Goal: Navigation & Orientation: Find specific page/section

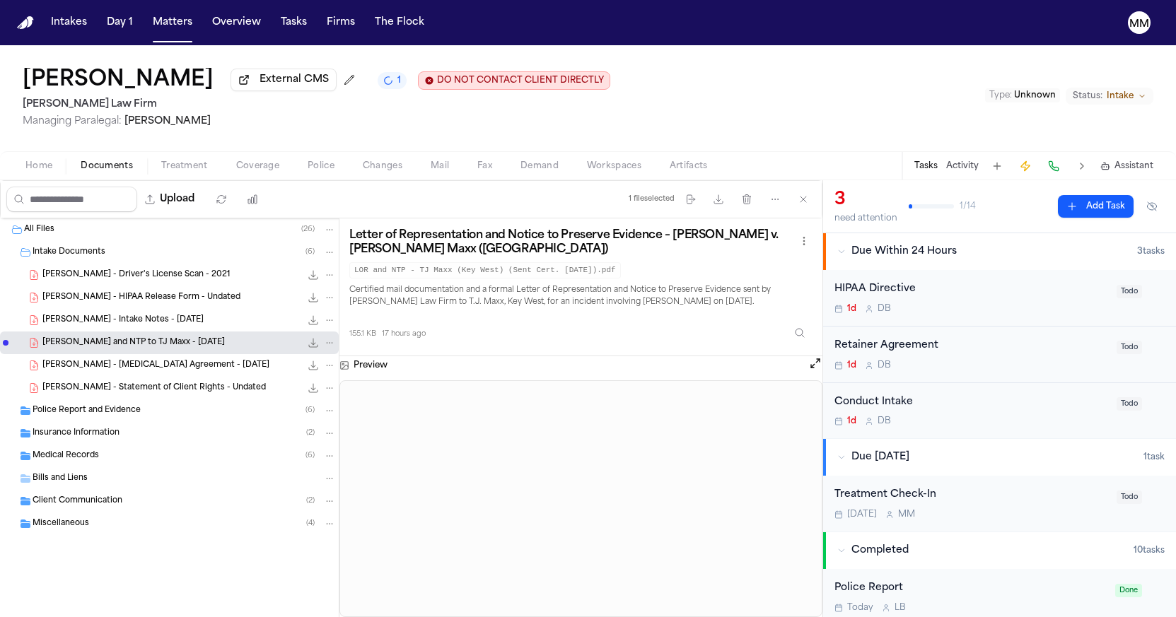
scroll to position [303, 0]
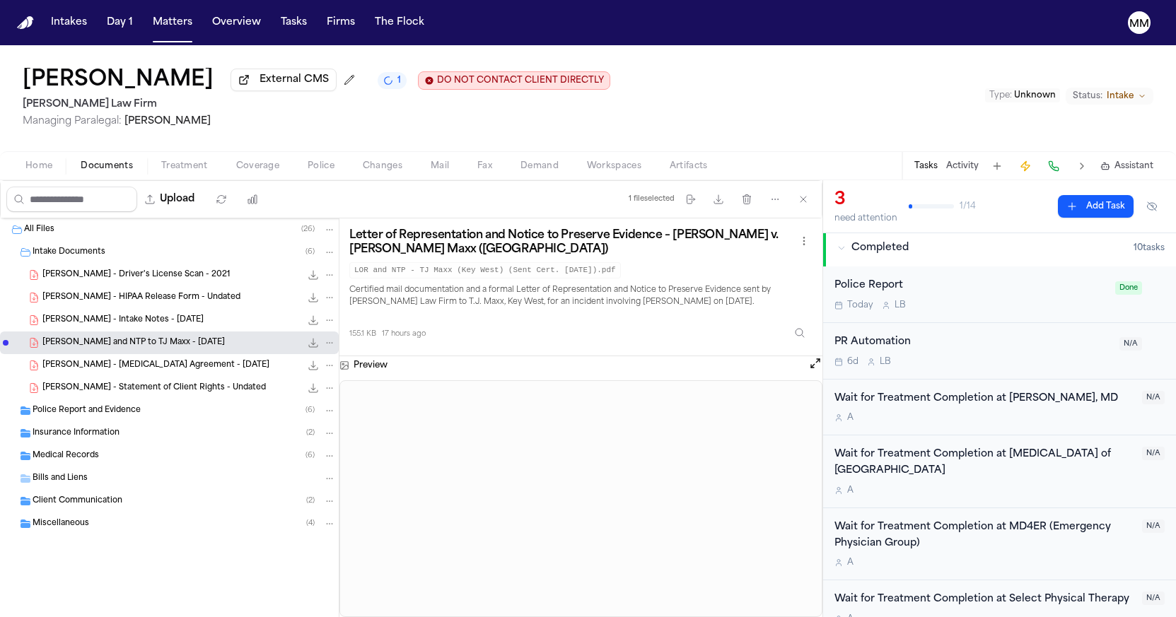
click at [30, 503] on icon "Folder: Client Communication" at bounding box center [26, 501] width 10 height 8
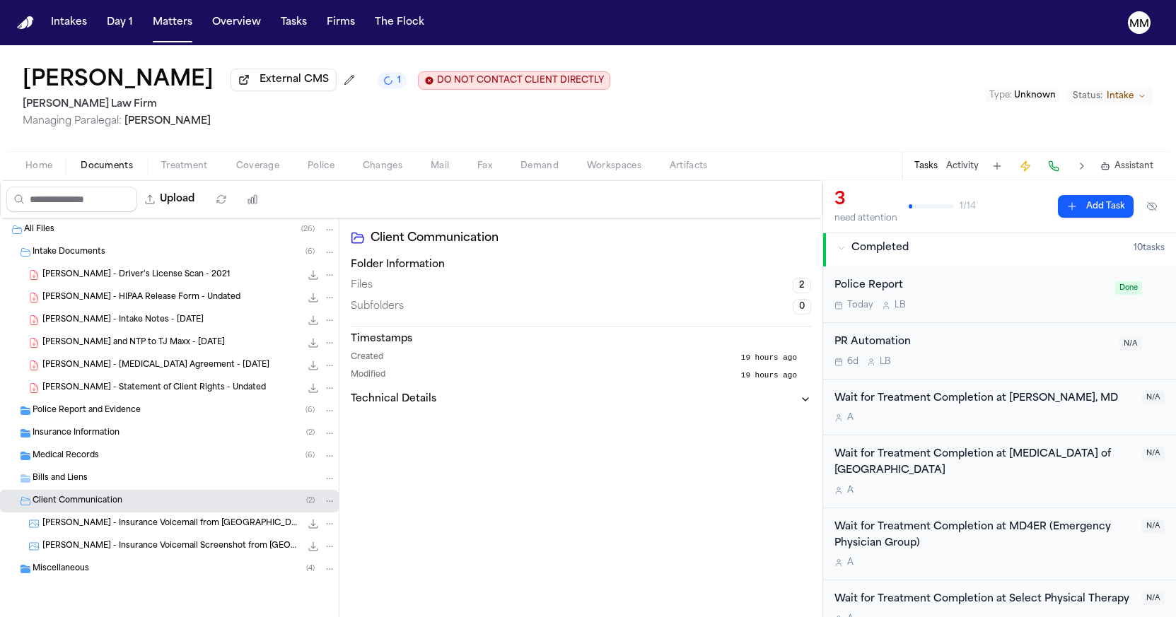
scroll to position [4, 0]
click at [70, 528] on span "[PERSON_NAME] - Insurance Voicemail from [GEOGRAPHIC_DATA] - [DATE]" at bounding box center [171, 524] width 258 height 12
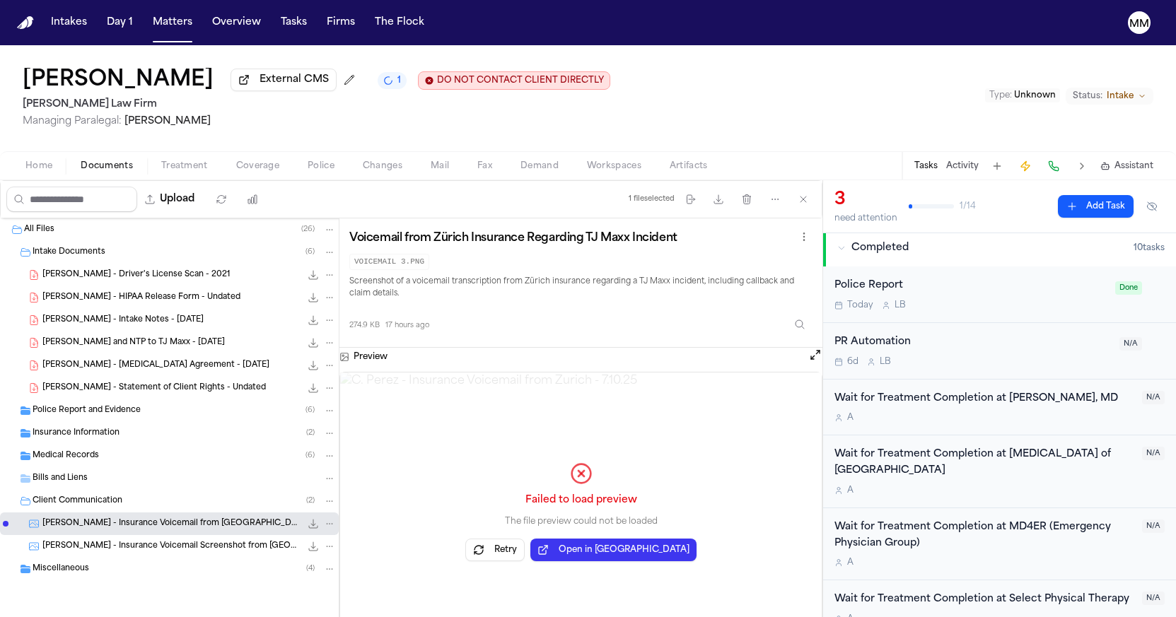
click at [103, 554] on div "[PERSON_NAME] - Insurance Voicemail Screenshot from [GEOGRAPHIC_DATA] - [DATE] …" at bounding box center [169, 546] width 339 height 23
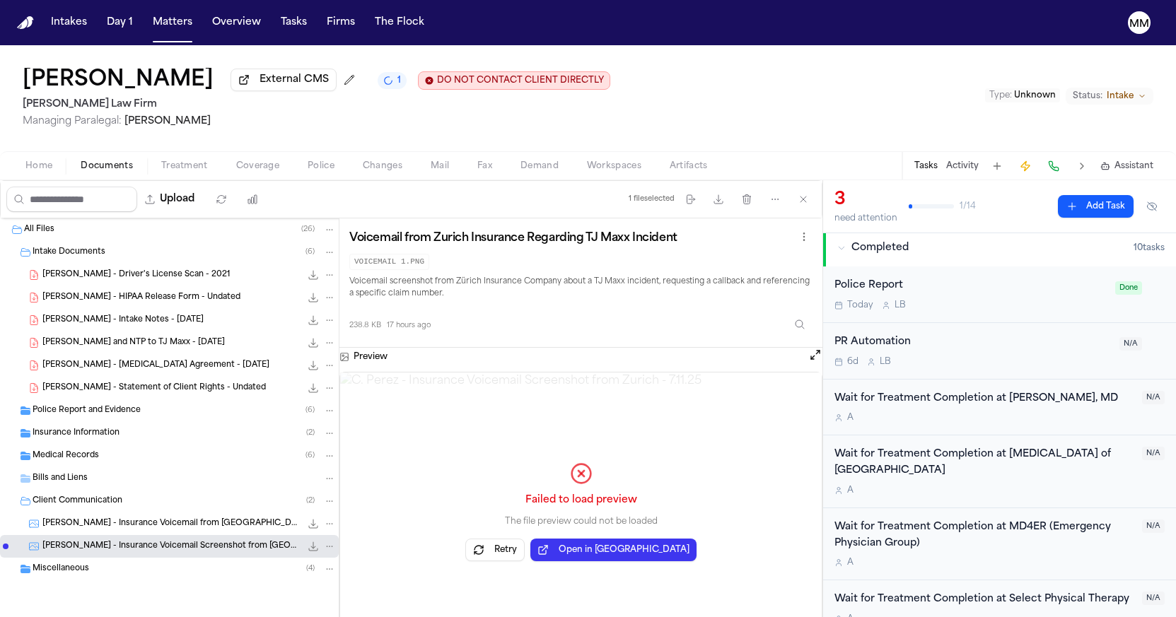
scroll to position [0, 0]
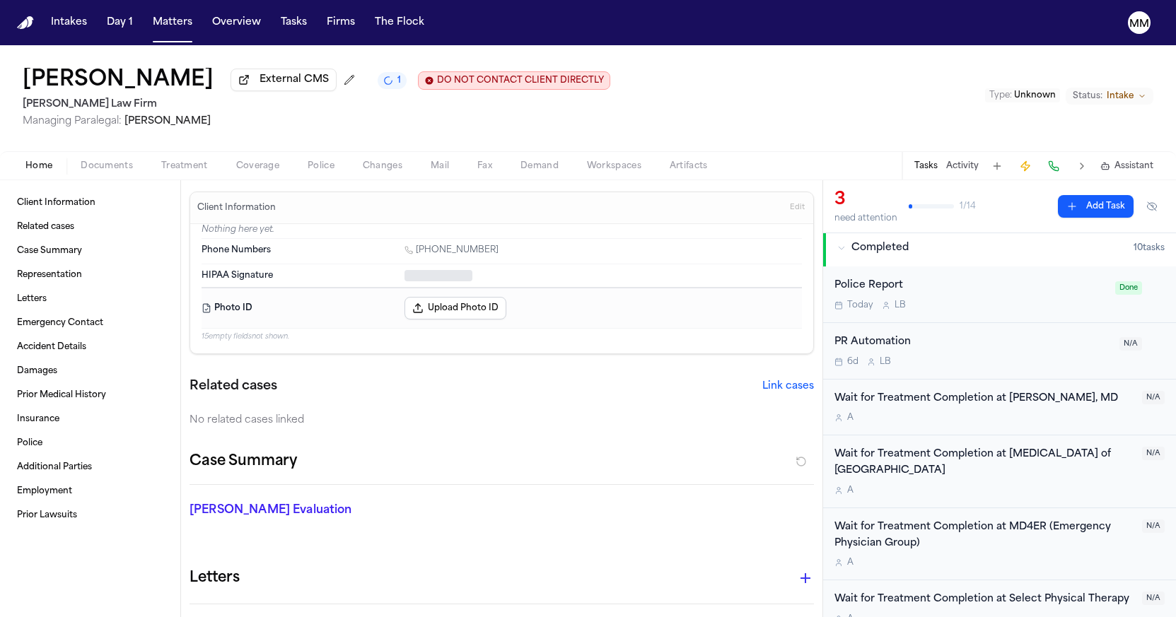
click at [40, 172] on span "Home" at bounding box center [38, 166] width 27 height 11
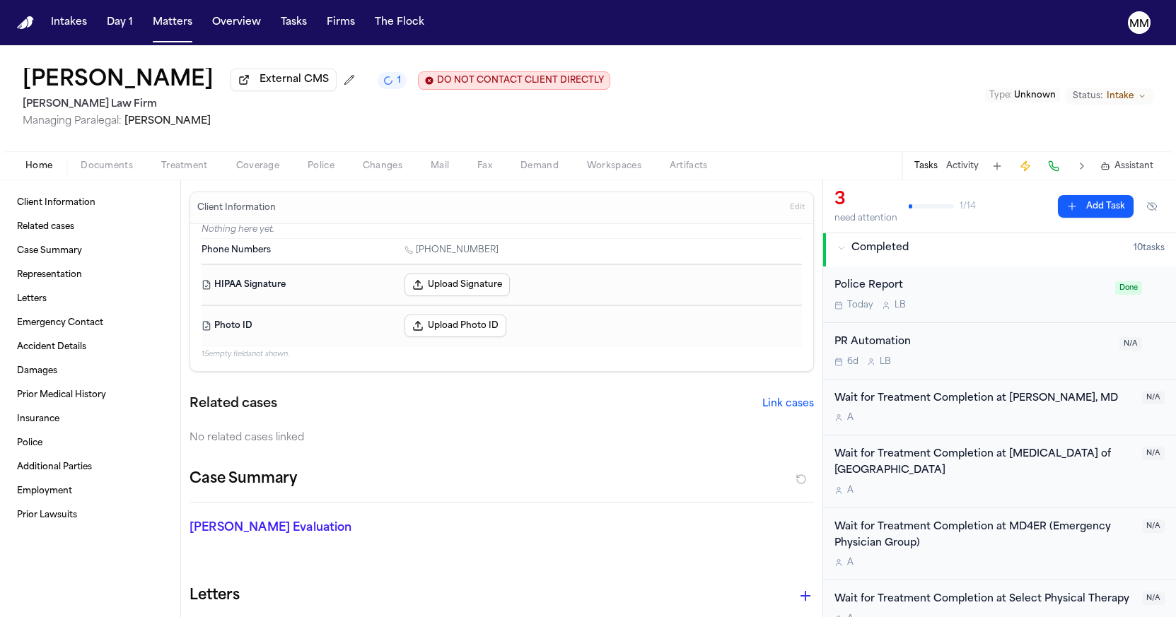
click at [445, 168] on span "Mail" at bounding box center [440, 166] width 18 height 11
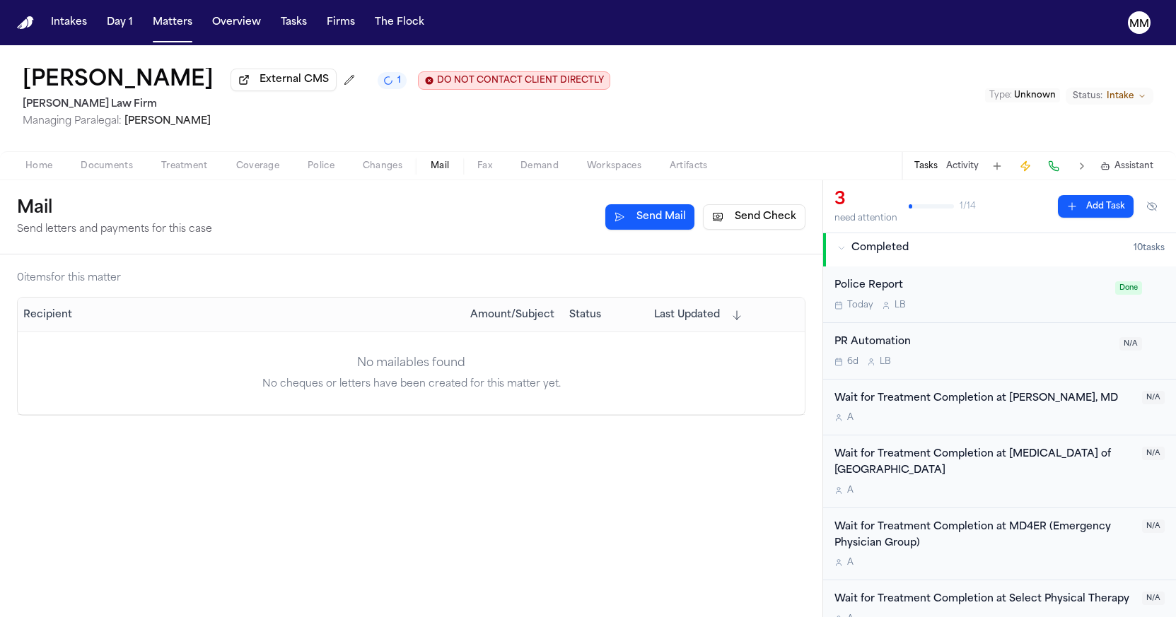
click at [397, 171] on span "Changes" at bounding box center [383, 166] width 40 height 11
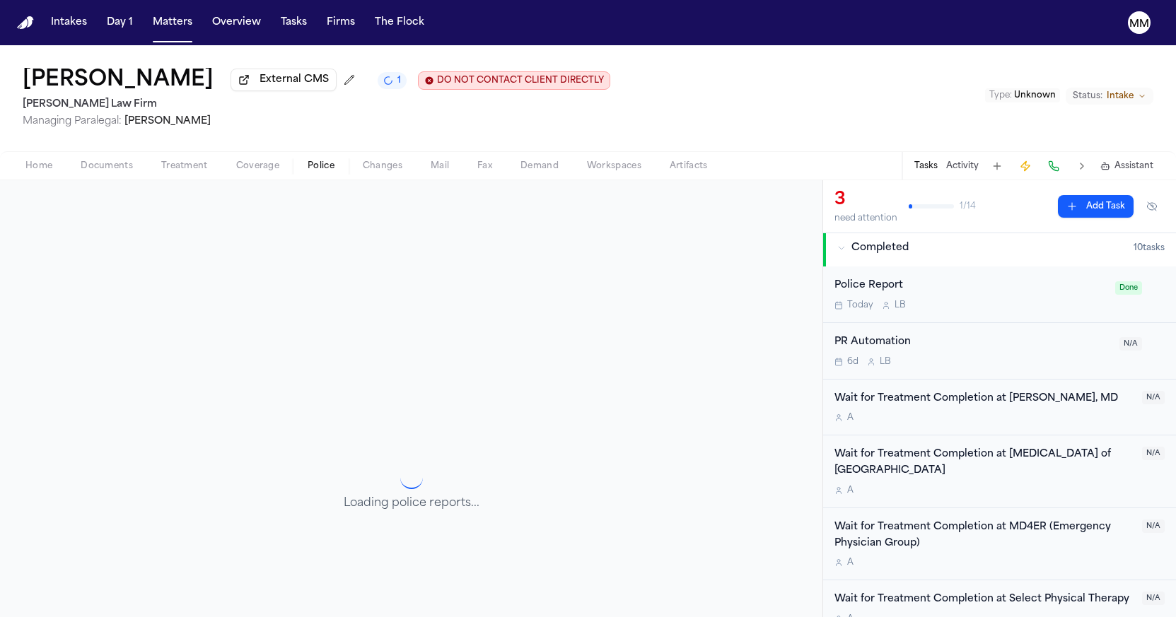
click at [328, 168] on span "Police" at bounding box center [321, 166] width 27 height 11
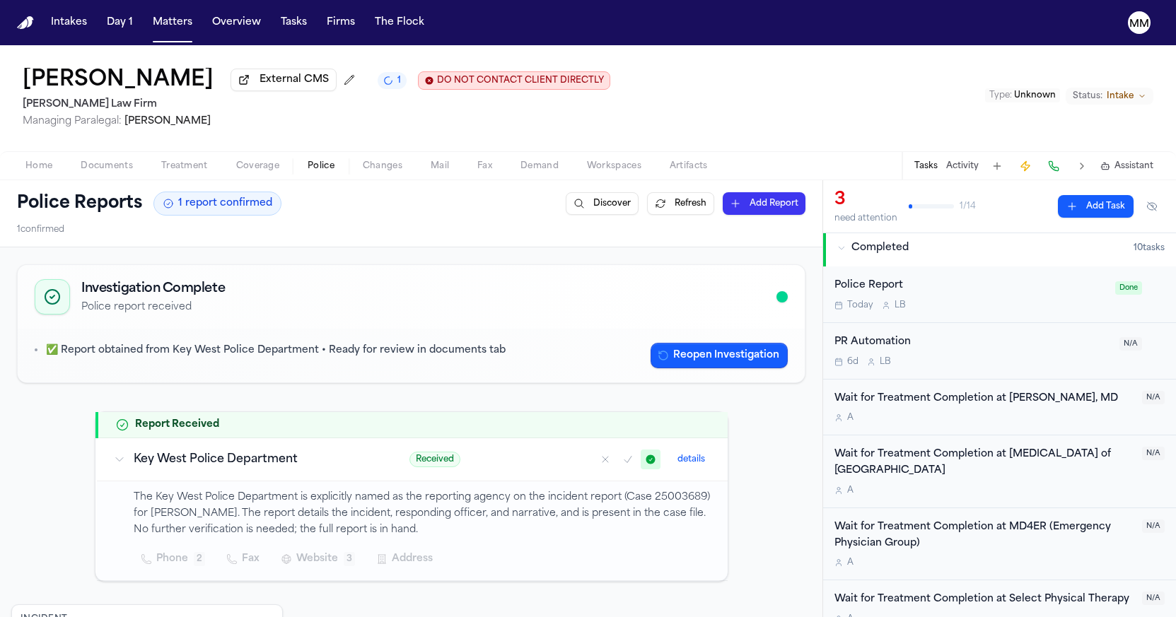
click at [256, 172] on span "Coverage" at bounding box center [257, 166] width 43 height 11
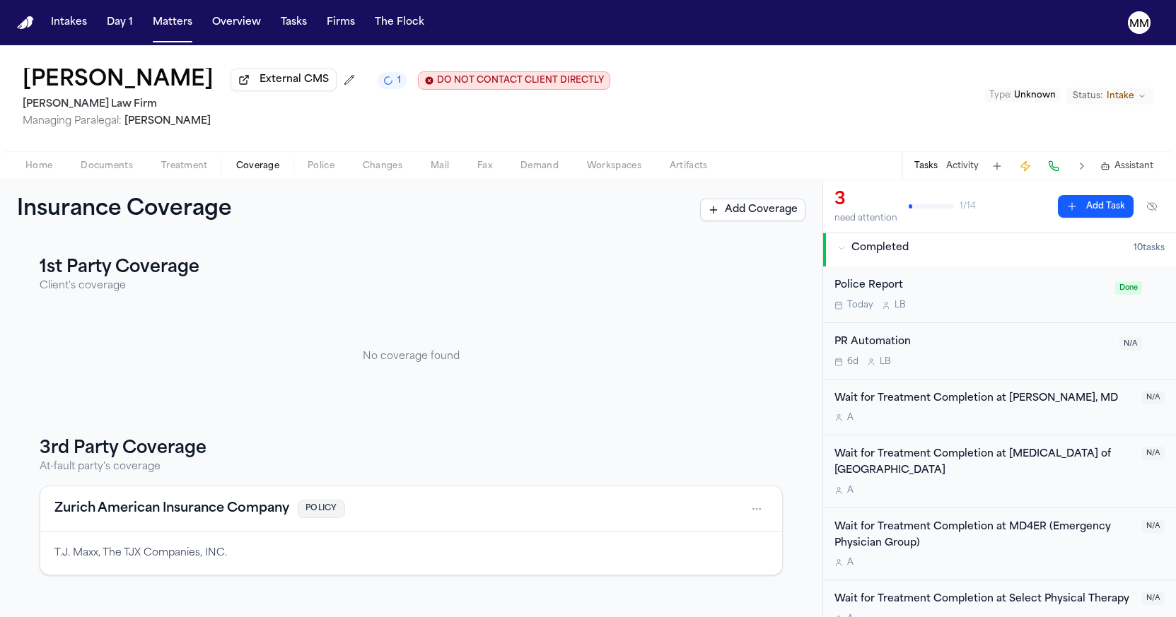
click at [202, 171] on span "Treatment" at bounding box center [184, 166] width 47 height 11
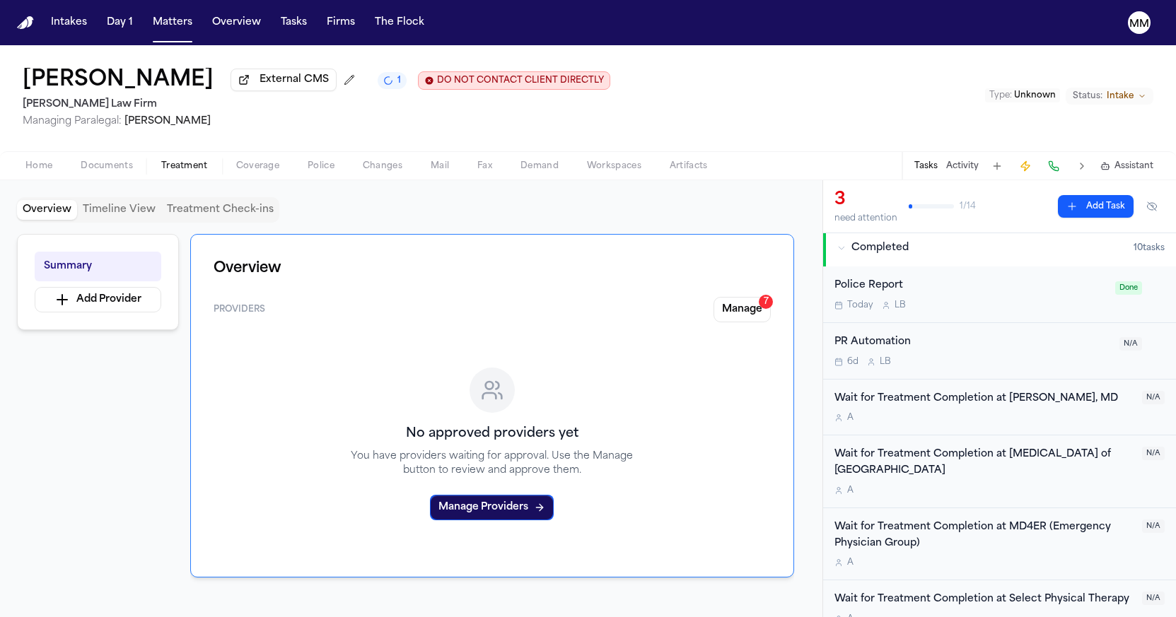
click at [96, 172] on span "Documents" at bounding box center [107, 166] width 52 height 11
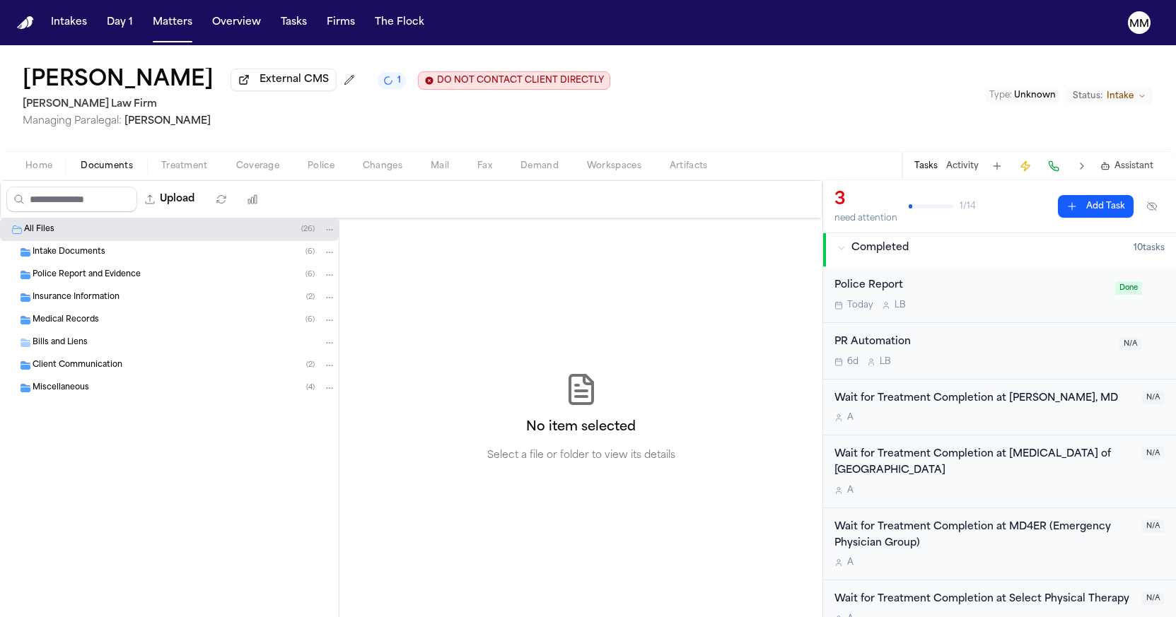
click at [54, 173] on button "Home" at bounding box center [38, 166] width 55 height 17
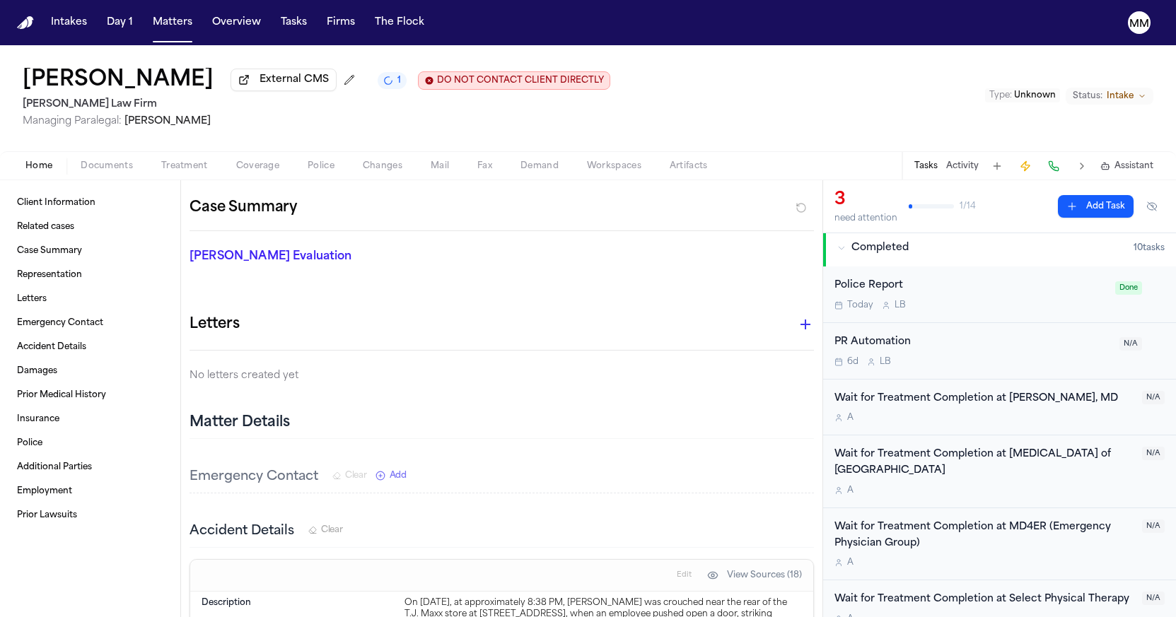
scroll to position [216, 0]
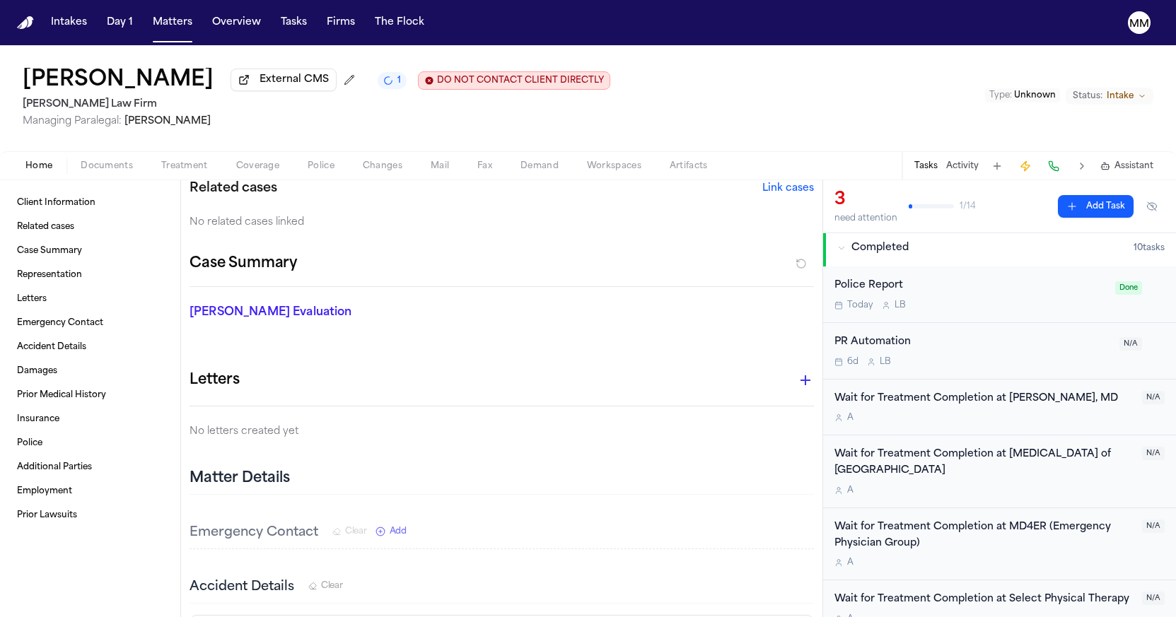
click at [96, 166] on span "Documents" at bounding box center [107, 166] width 52 height 11
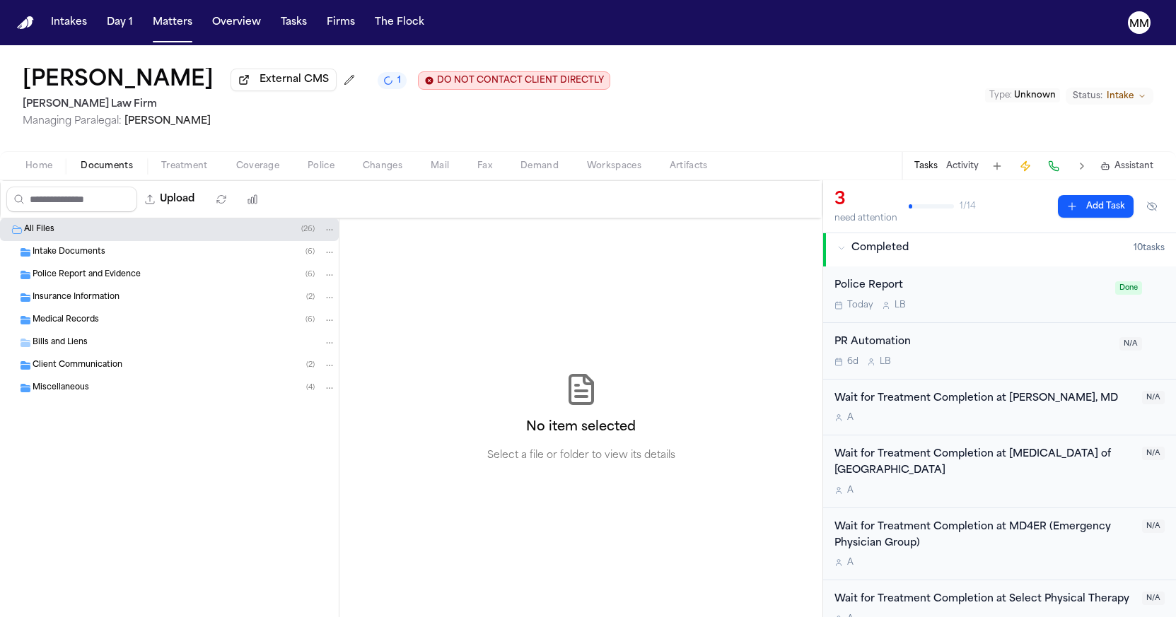
click at [44, 395] on span "Miscellaneous" at bounding box center [61, 389] width 57 height 12
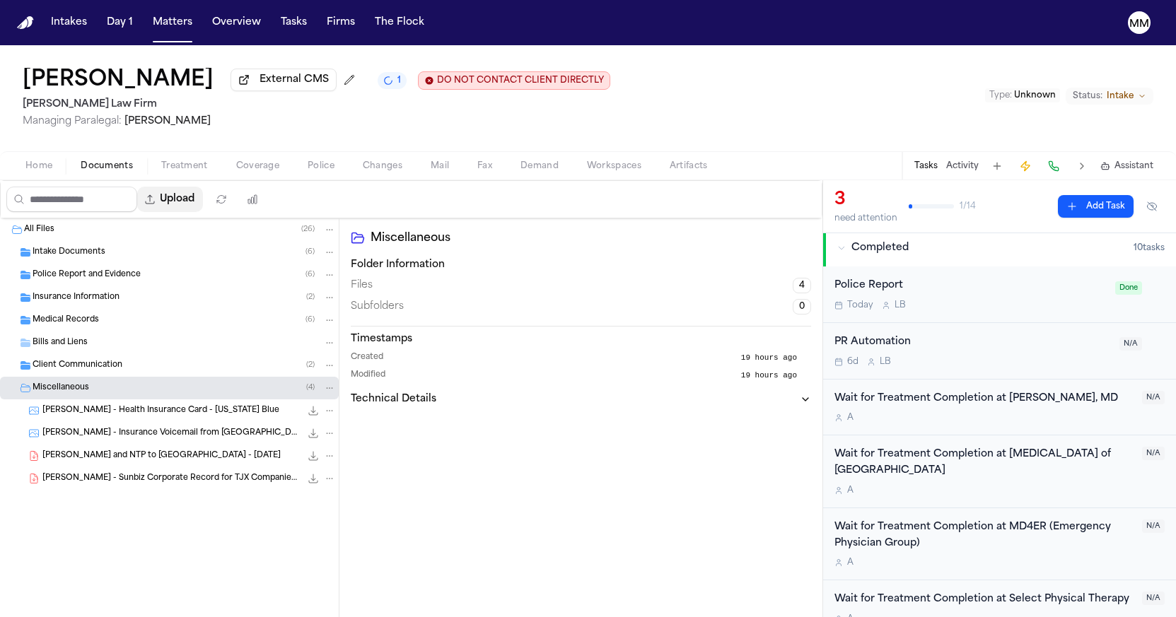
click at [155, 204] on icon "button" at bounding box center [150, 199] width 9 height 9
select select "**********"
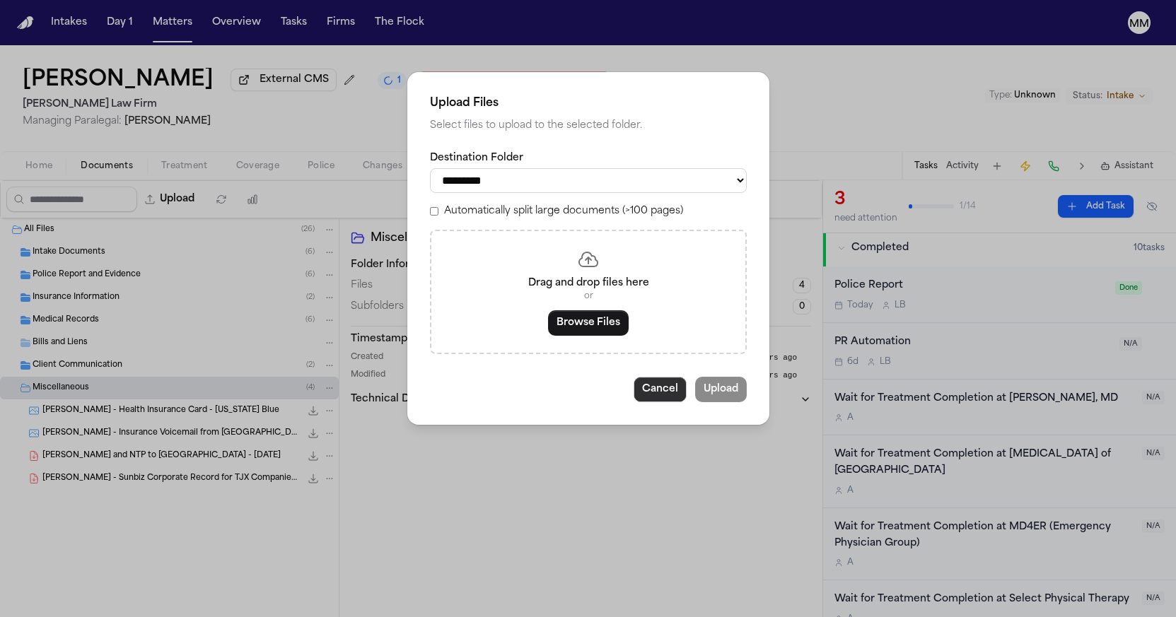
click at [664, 396] on button "Cancel" at bounding box center [660, 389] width 53 height 25
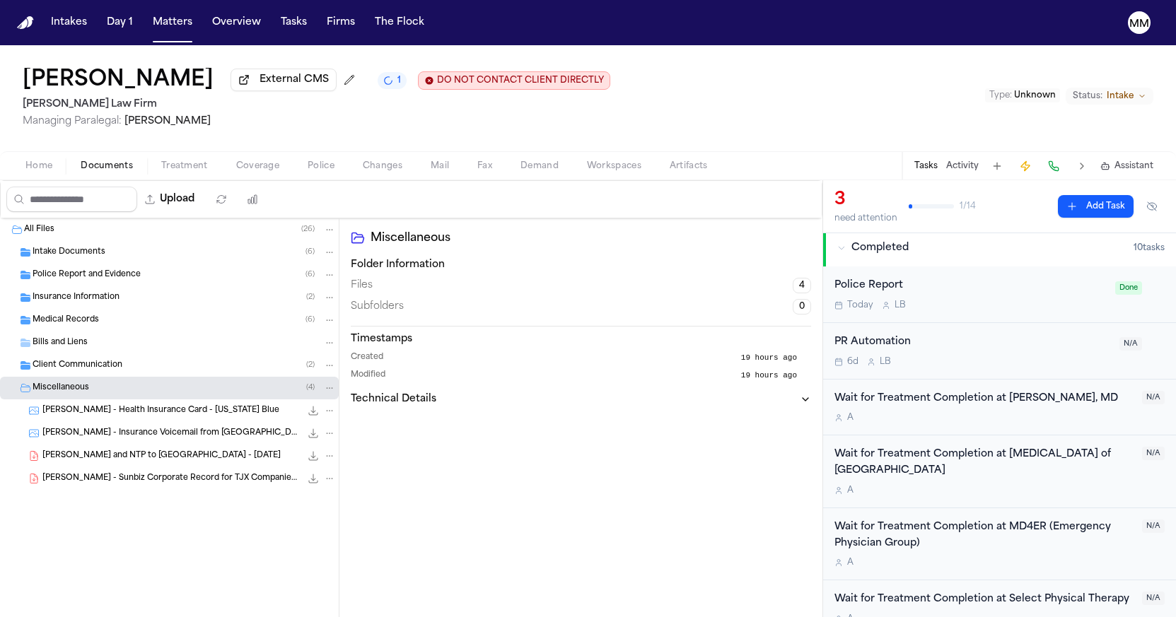
click at [928, 172] on button "Tasks" at bounding box center [925, 166] width 23 height 11
click at [1109, 95] on span "Intake" at bounding box center [1120, 96] width 27 height 11
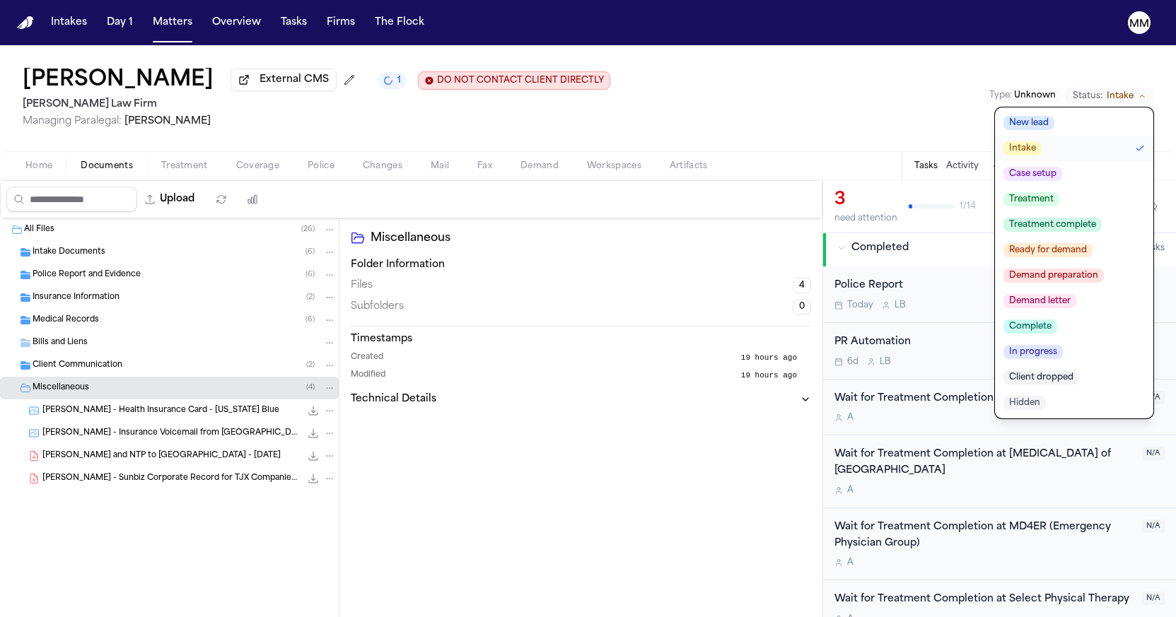
click at [1029, 180] on span "Case setup" at bounding box center [1032, 174] width 59 height 14
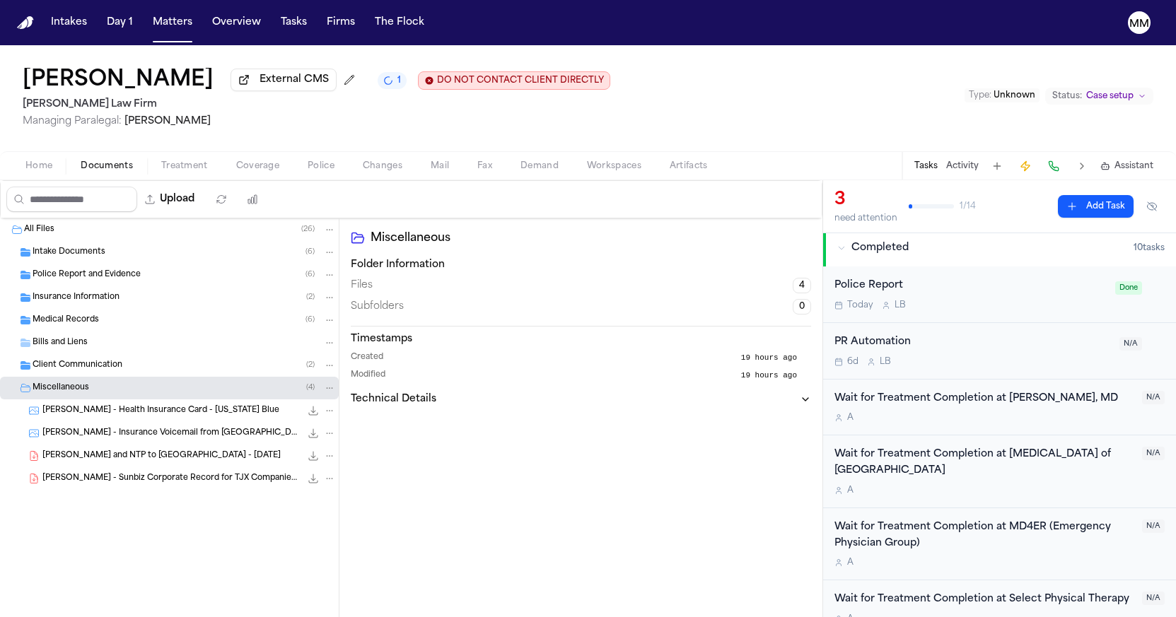
click at [431, 172] on span "Mail" at bounding box center [440, 166] width 18 height 11
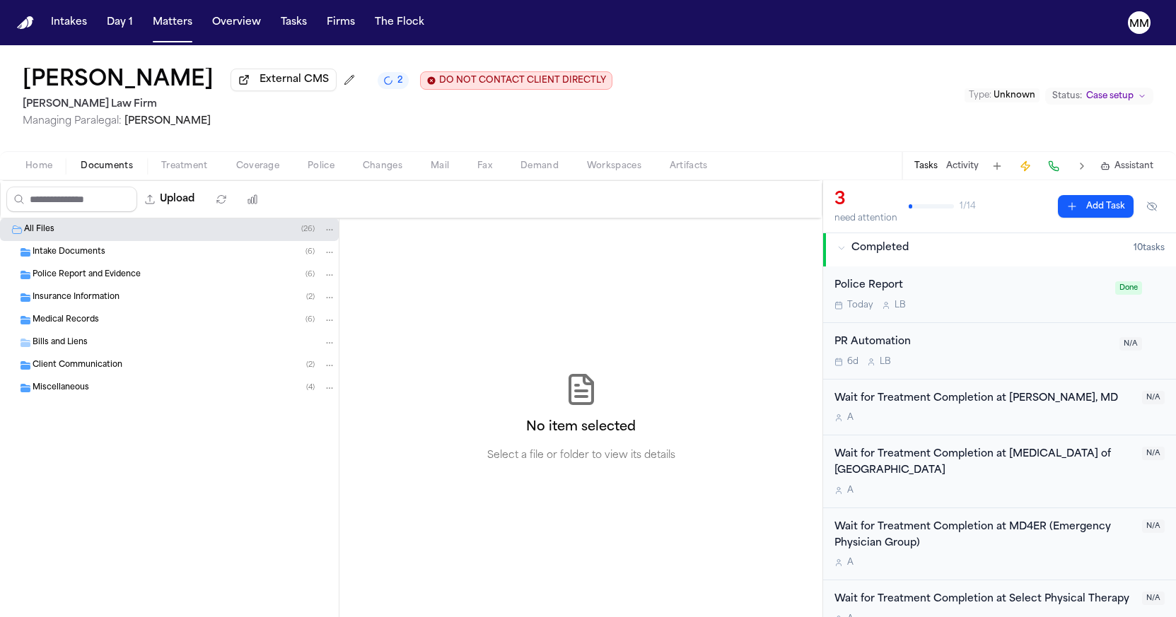
click at [103, 167] on span "Documents" at bounding box center [107, 166] width 52 height 11
click at [48, 377] on div "Client Communication ( 2 )" at bounding box center [169, 365] width 339 height 23
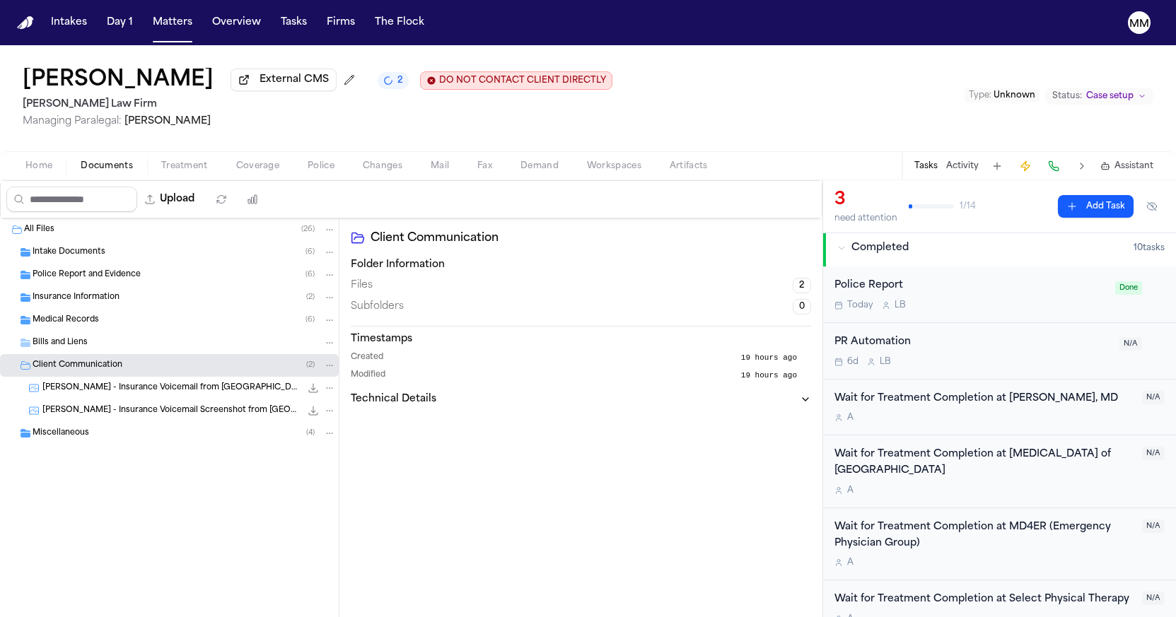
click at [51, 440] on div "Miscellaneous ( 4 )" at bounding box center [184, 433] width 303 height 13
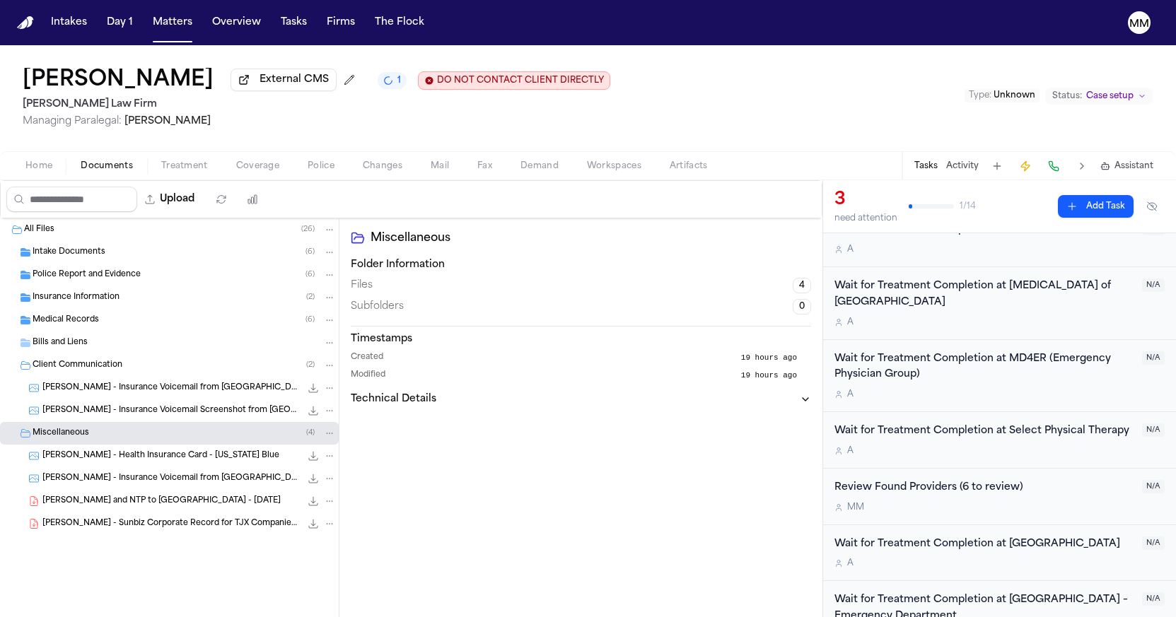
click at [383, 83] on icon "1 active task" at bounding box center [389, 81] width 12 height 12
click at [287, 107] on h2 "[PERSON_NAME] Law Firm" at bounding box center [317, 104] width 588 height 17
click at [198, 167] on span "Treatment" at bounding box center [184, 166] width 47 height 11
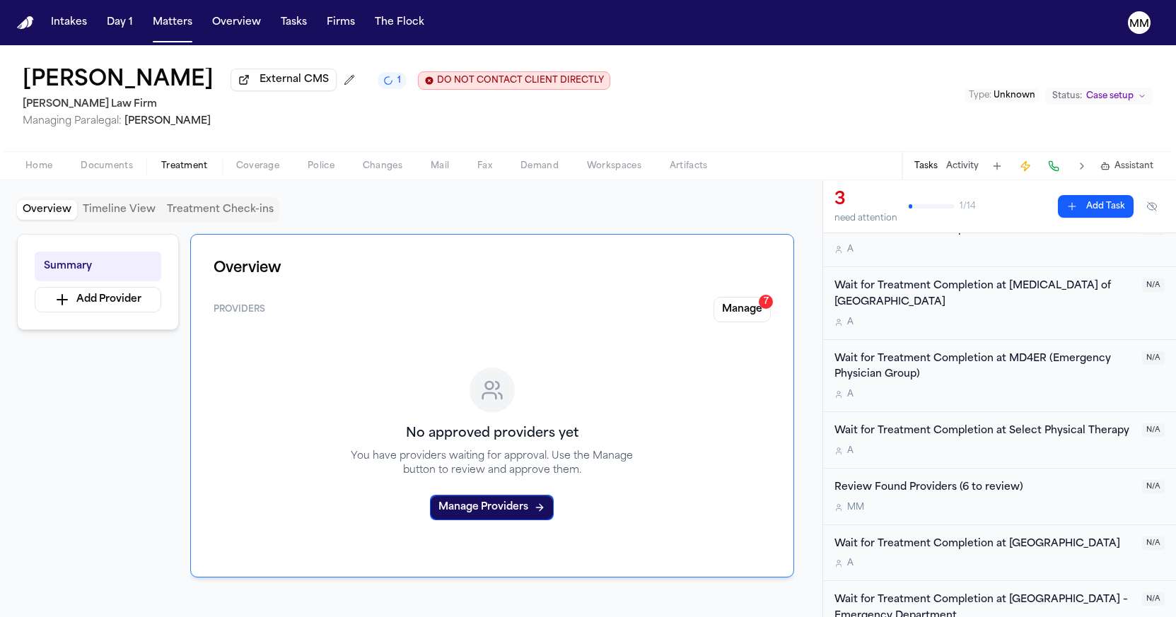
click at [28, 172] on span "Home" at bounding box center [38, 166] width 27 height 11
